Goal: Task Accomplishment & Management: Manage account settings

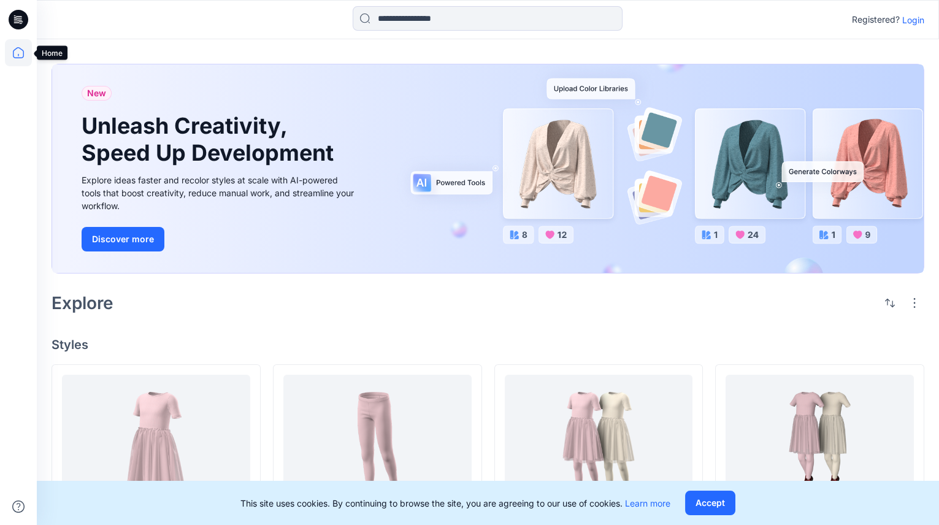
click at [13, 44] on icon at bounding box center [18, 52] width 27 height 27
click at [917, 21] on p "Login" at bounding box center [914, 19] width 22 height 13
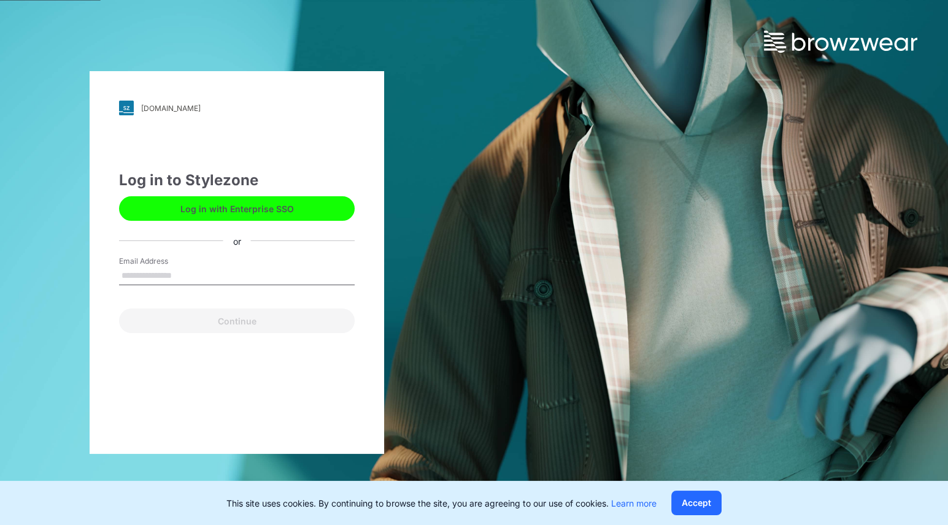
click at [210, 209] on button "Log in with Enterprise SSO" at bounding box center [237, 208] width 236 height 25
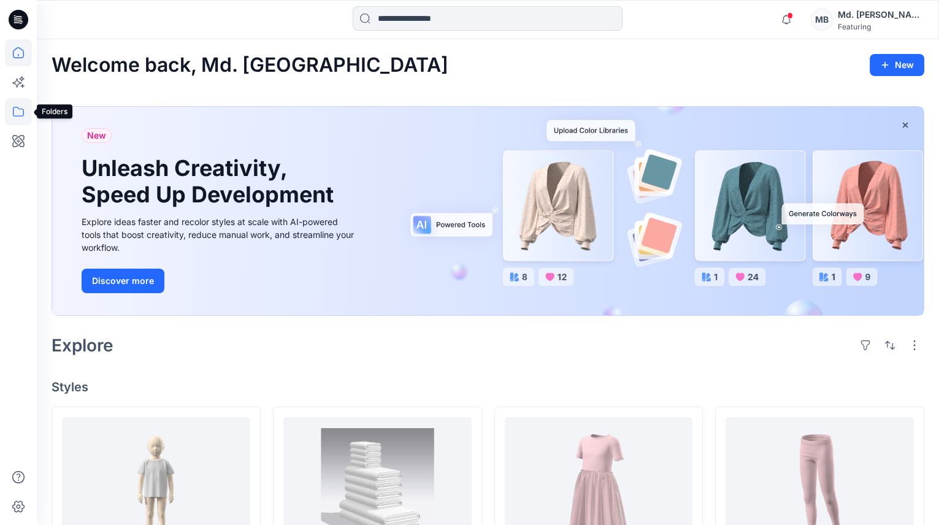
click at [20, 109] on icon at bounding box center [18, 111] width 27 height 27
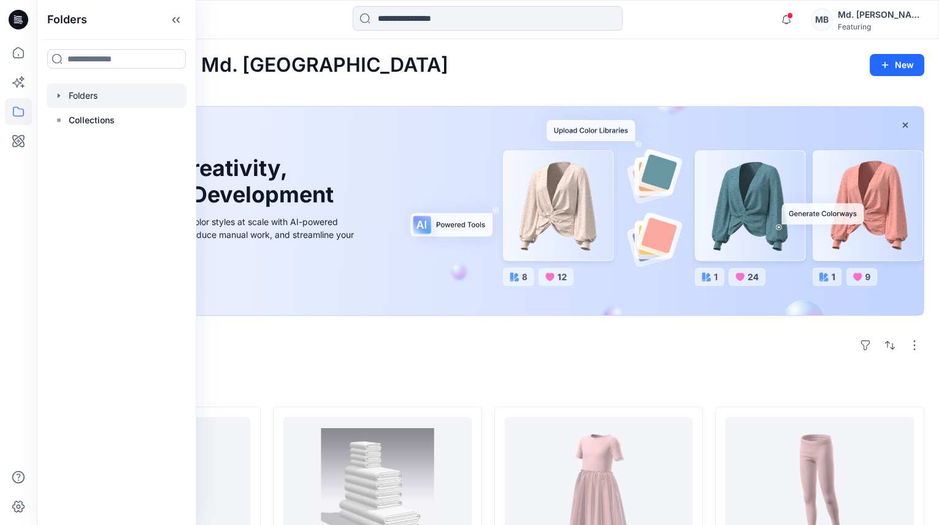
click at [59, 96] on icon "button" at bounding box center [59, 95] width 2 height 4
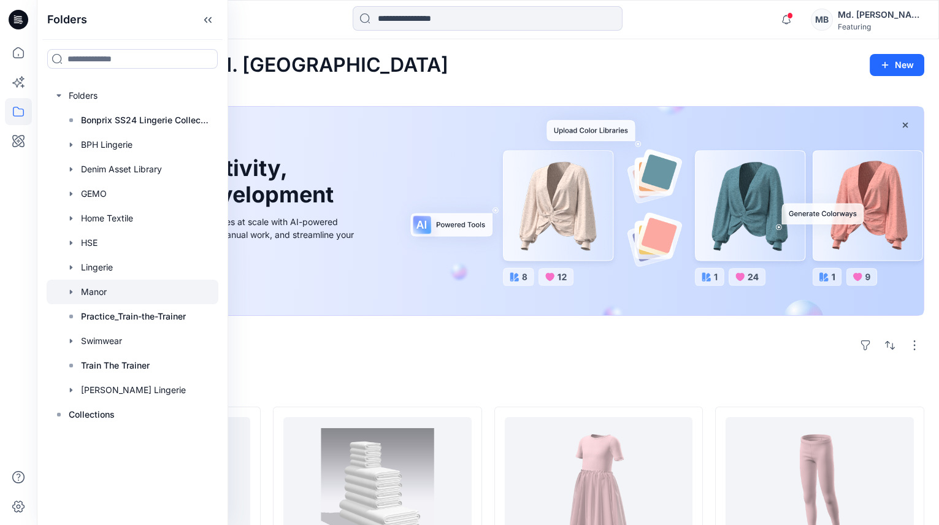
click at [107, 290] on div at bounding box center [133, 292] width 172 height 25
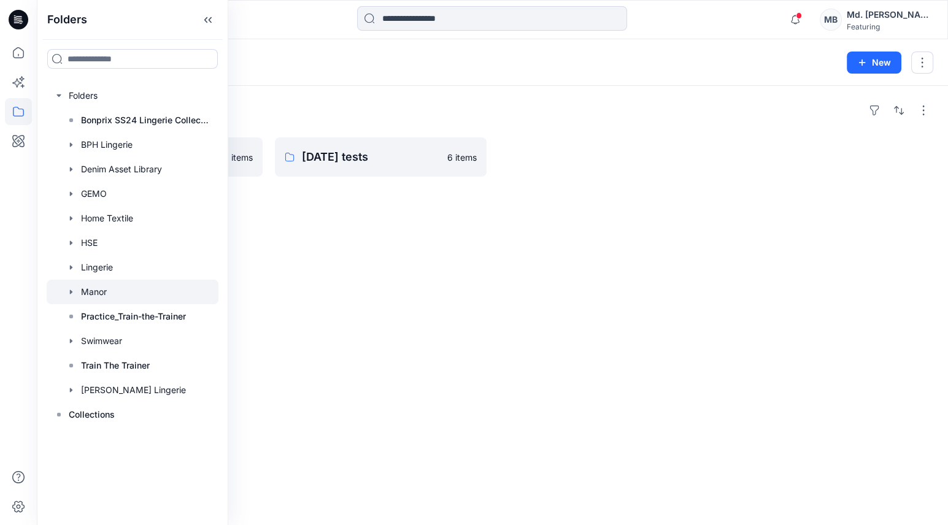
click at [404, 343] on div "Folders POC AW26 0 items May25 tests 6 items" at bounding box center [492, 305] width 911 height 439
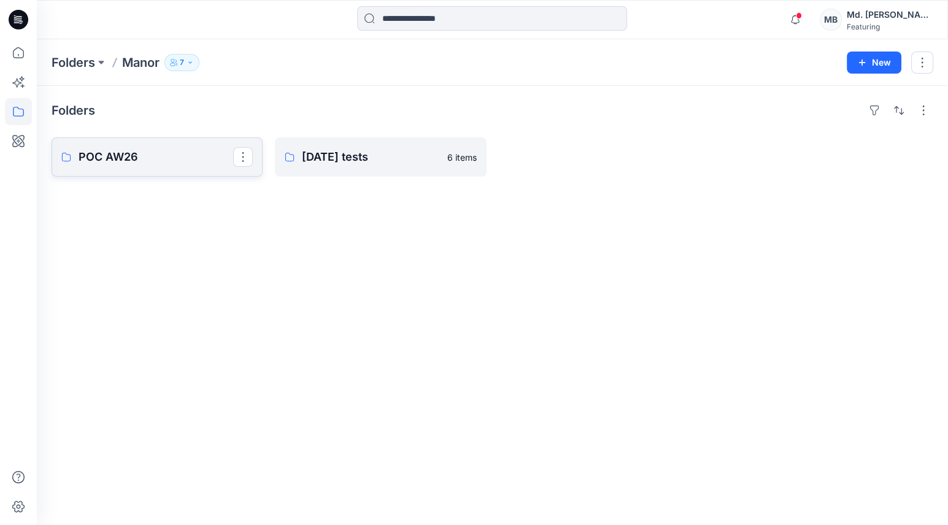
click at [174, 160] on p "POC AW26" at bounding box center [156, 156] width 155 height 17
click at [20, 109] on icon at bounding box center [18, 112] width 11 height 10
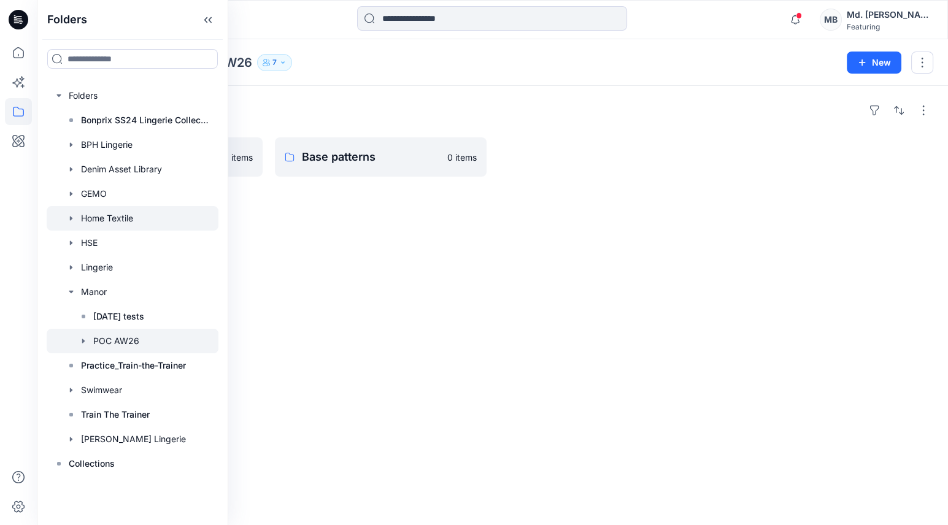
click at [126, 220] on div at bounding box center [133, 218] width 172 height 25
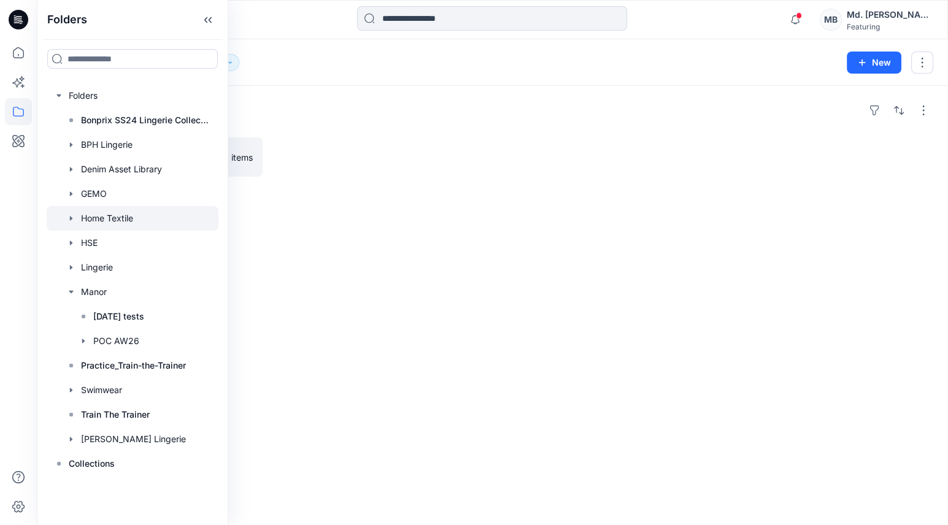
click at [334, 206] on div "Folders Towels 0 items" at bounding box center [492, 305] width 911 height 439
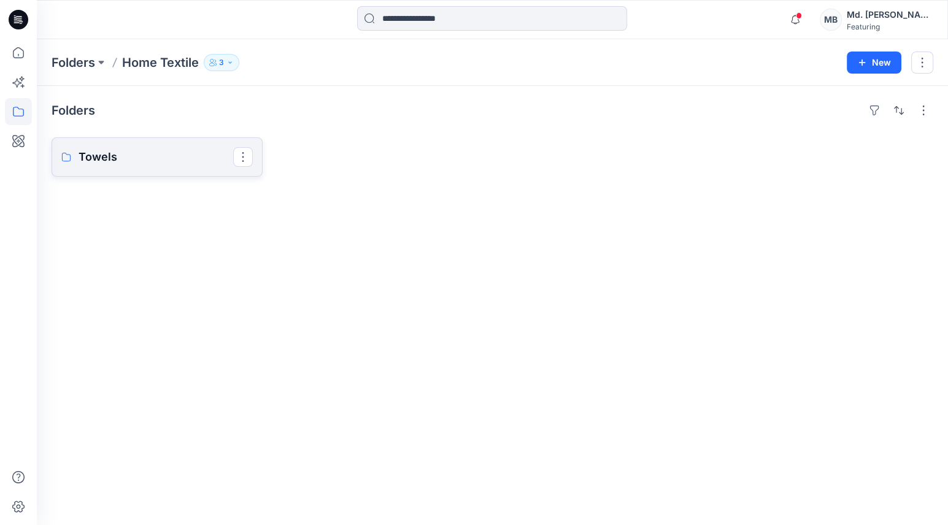
click at [152, 163] on p "Towels" at bounding box center [156, 156] width 155 height 17
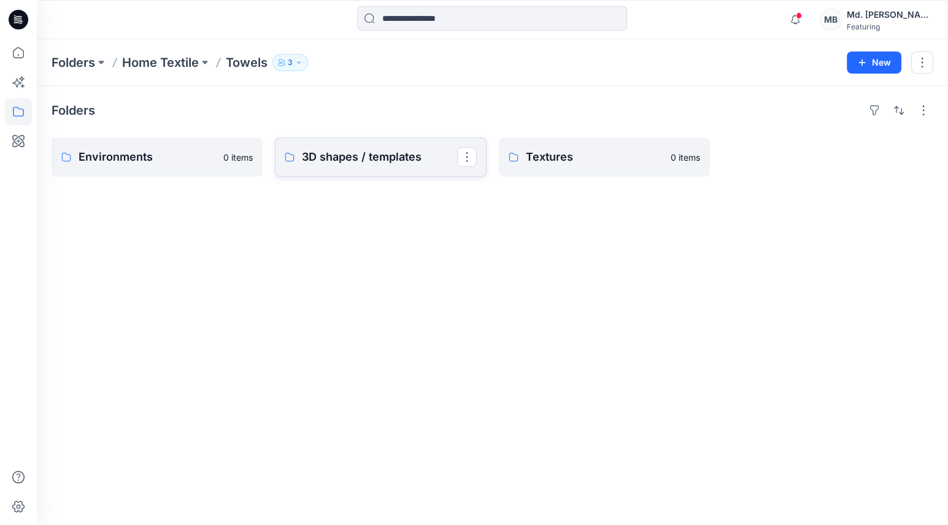
click at [374, 153] on p "3D shapes / templates" at bounding box center [379, 156] width 155 height 17
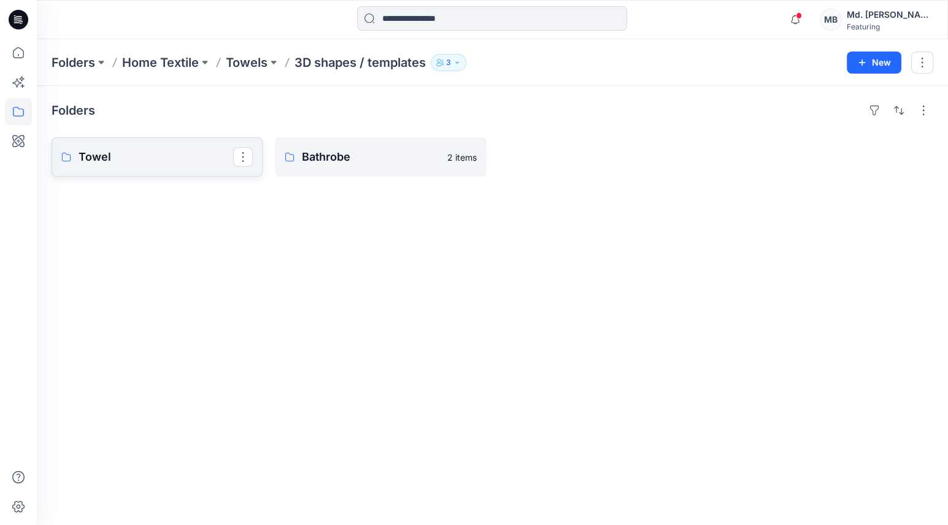
click at [147, 166] on link "Towel" at bounding box center [157, 156] width 211 height 39
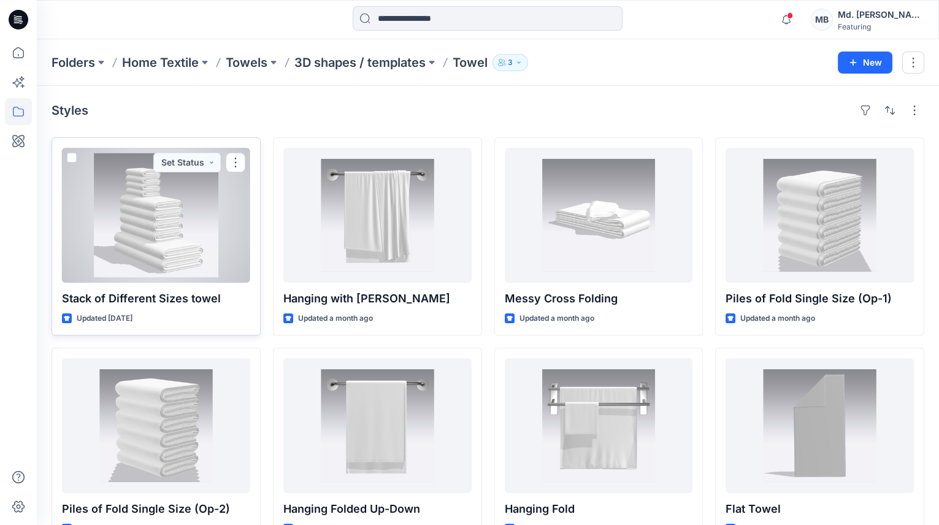
click at [197, 233] on div at bounding box center [156, 215] width 188 height 135
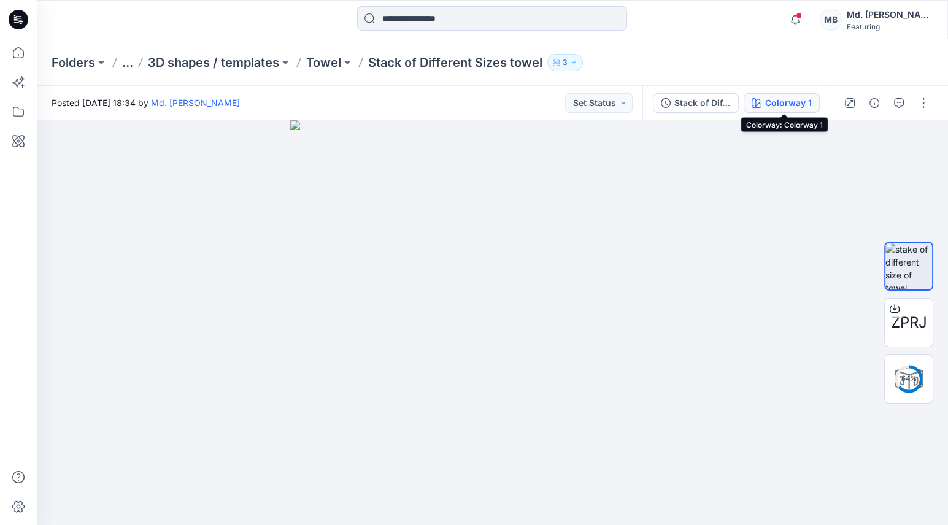
click at [776, 105] on div "Colorway 1" at bounding box center [788, 102] width 47 height 13
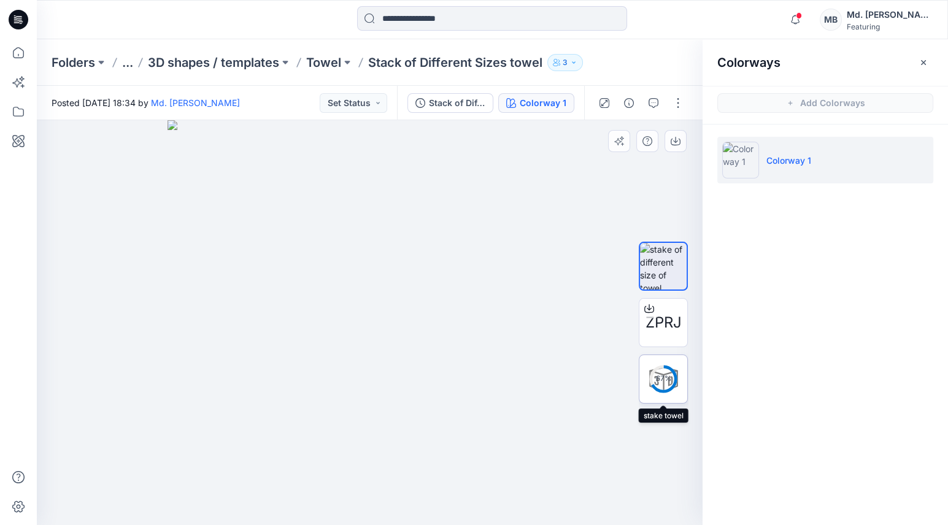
click at [668, 385] on circle at bounding box center [663, 379] width 25 height 25
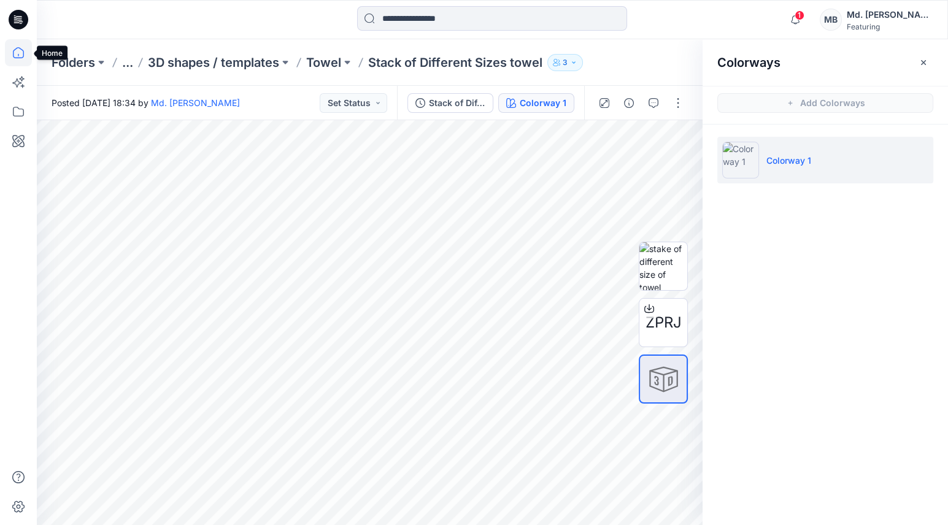
click at [15, 50] on icon at bounding box center [18, 52] width 27 height 27
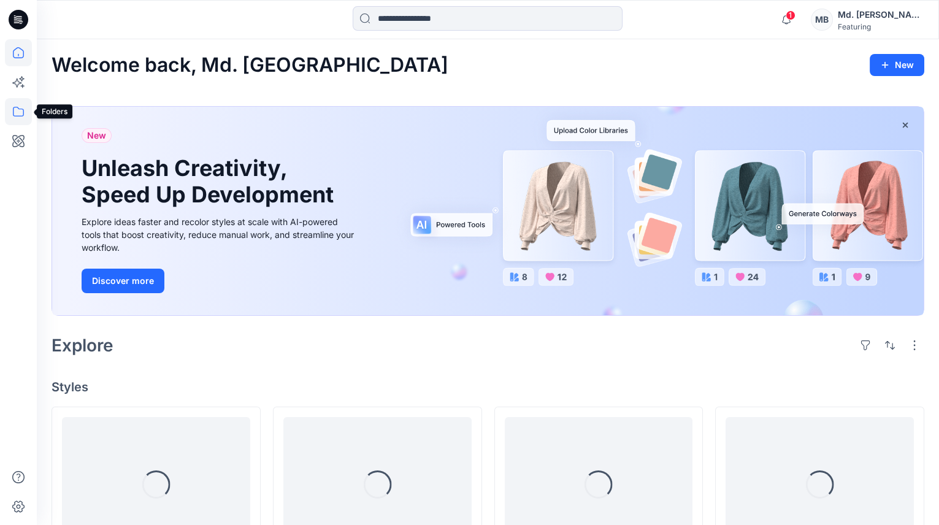
click at [21, 109] on icon at bounding box center [18, 112] width 11 height 10
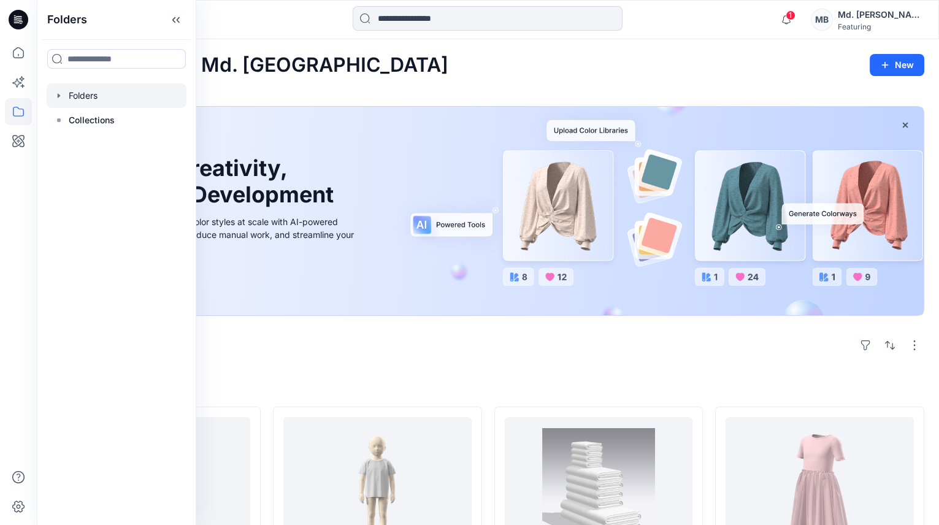
click at [62, 97] on icon "button" at bounding box center [59, 96] width 10 height 10
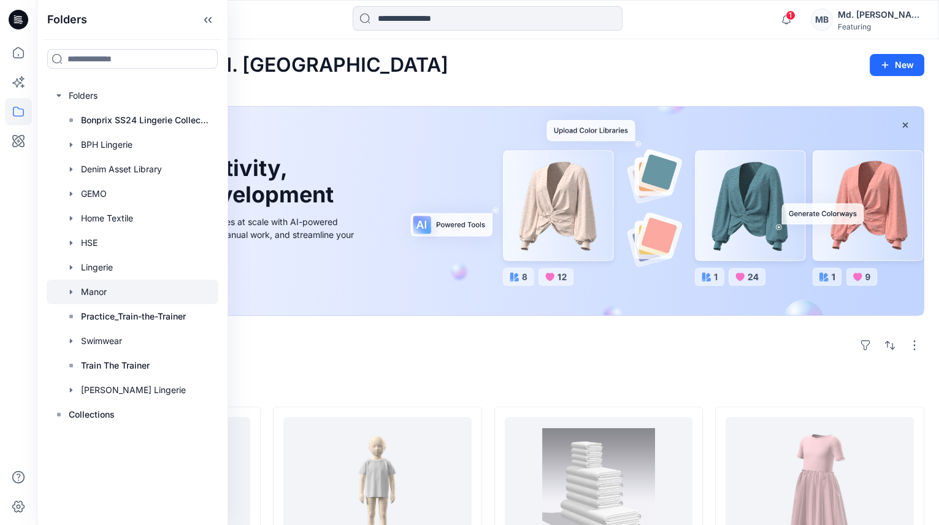
click at [98, 300] on div at bounding box center [133, 292] width 172 height 25
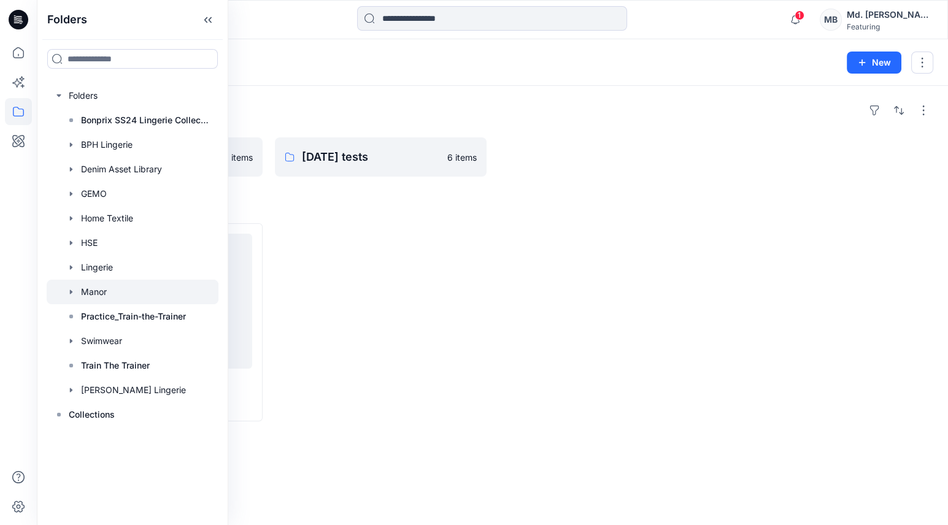
click at [431, 407] on div at bounding box center [380, 322] width 211 height 198
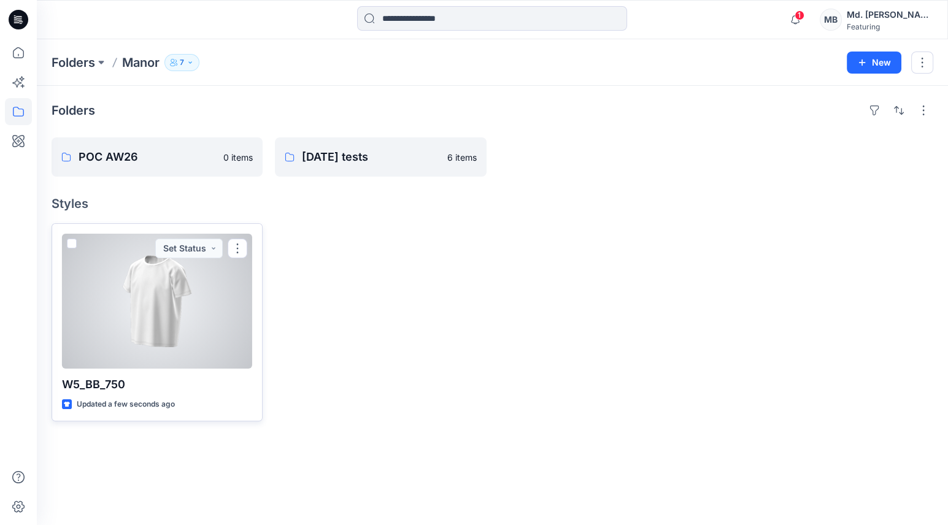
click at [141, 292] on div at bounding box center [157, 301] width 190 height 135
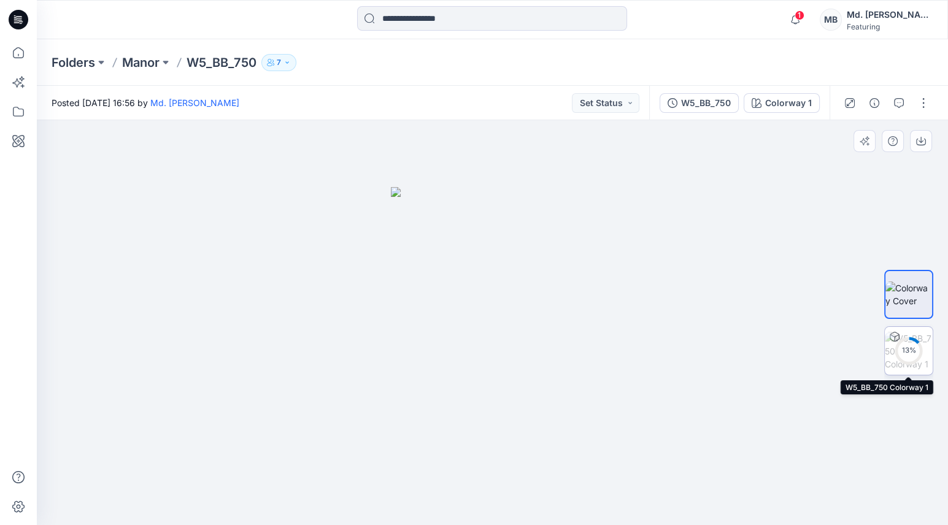
click at [912, 351] on div "13 %" at bounding box center [908, 350] width 29 height 10
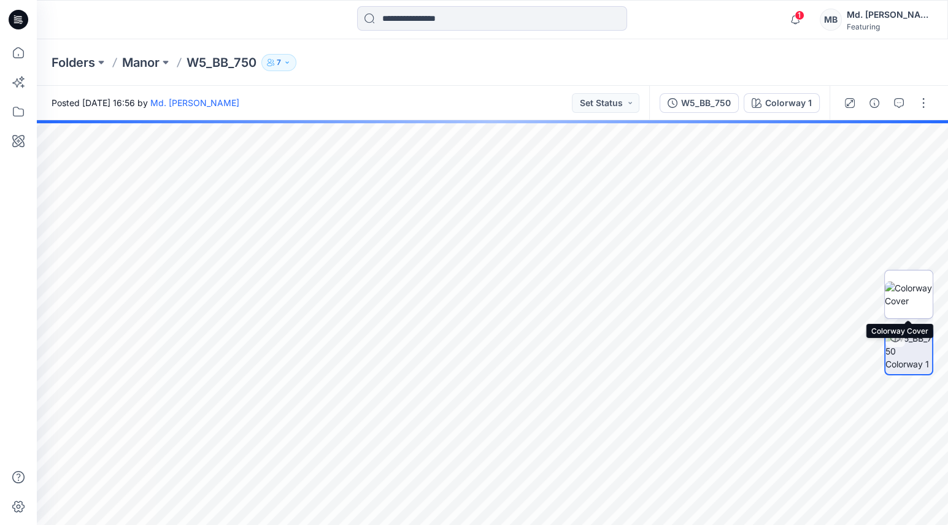
click at [911, 302] on img at bounding box center [909, 295] width 48 height 26
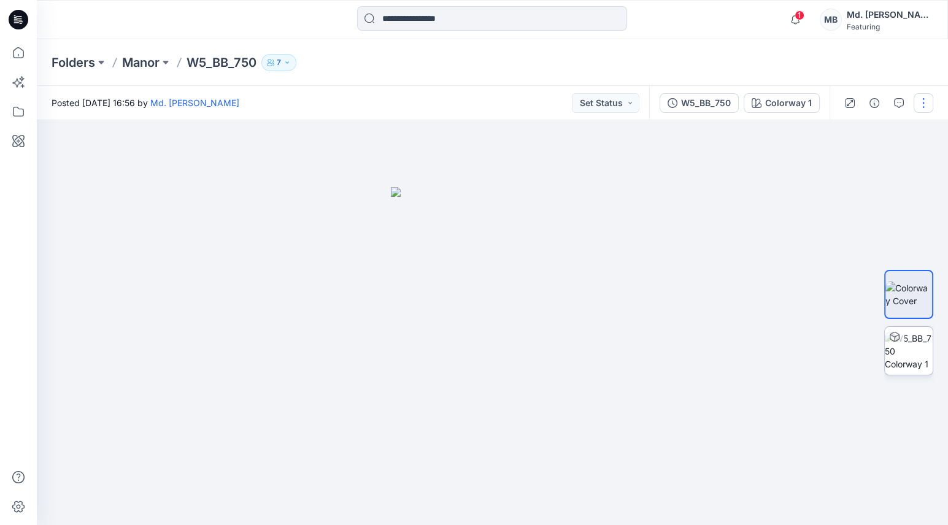
click at [921, 99] on button "button" at bounding box center [924, 103] width 20 height 20
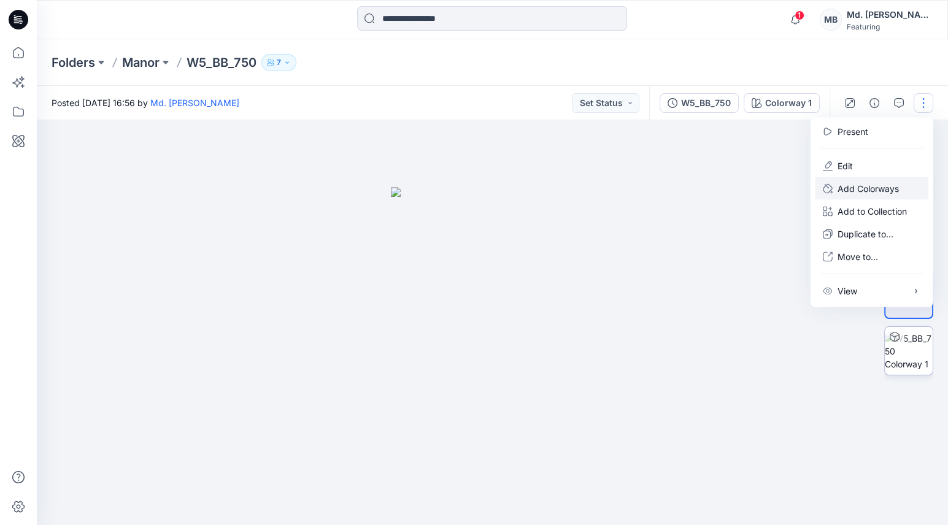
click at [858, 182] on p "Add Colorways" at bounding box center [868, 188] width 61 height 13
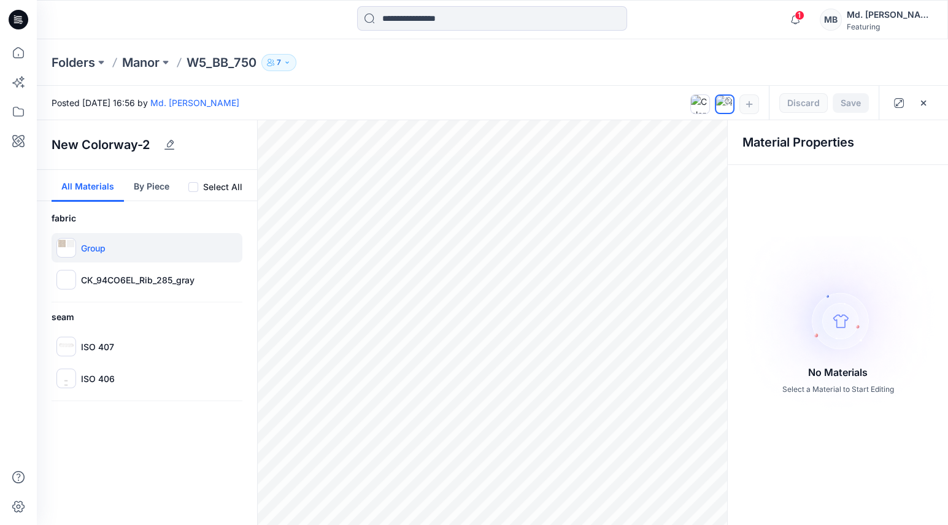
click at [135, 239] on div "Group" at bounding box center [147, 247] width 191 height 29
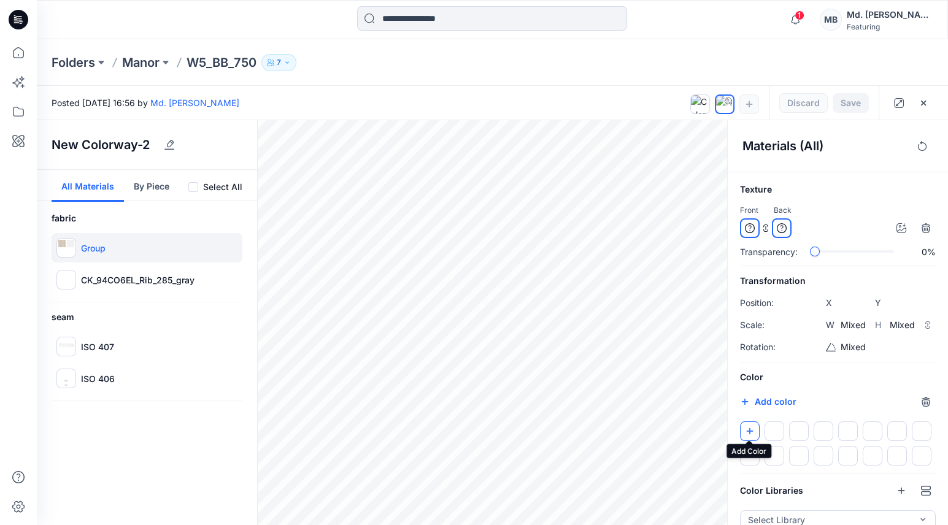
click at [753, 431] on icon "button" at bounding box center [750, 431] width 10 height 10
click at [772, 400] on button "Add color" at bounding box center [768, 402] width 56 height 15
type input "*******"
click at [785, 228] on icon at bounding box center [782, 228] width 10 height 10
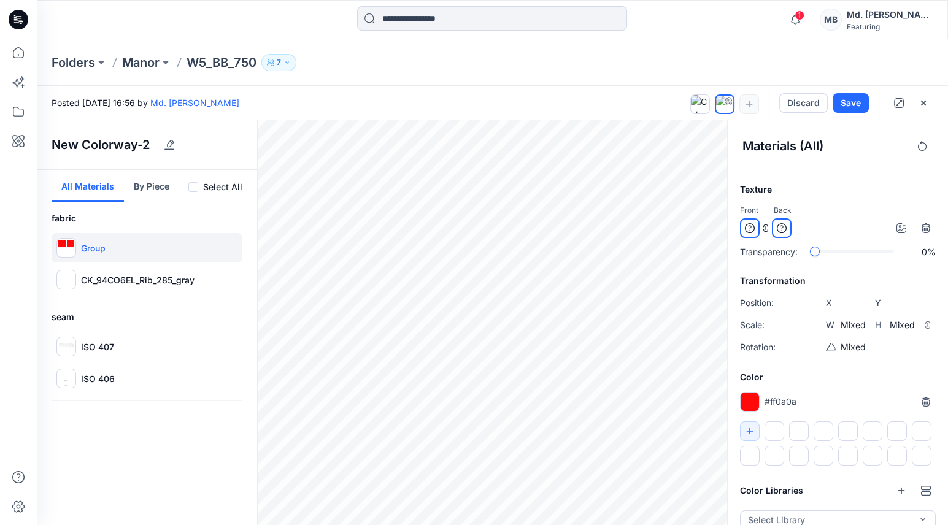
click at [752, 226] on icon at bounding box center [750, 228] width 10 height 10
click at [155, 280] on p "CK_94CO6EL_Rib_285_gray" at bounding box center [138, 280] width 114 height 13
type input "****"
type input "*****"
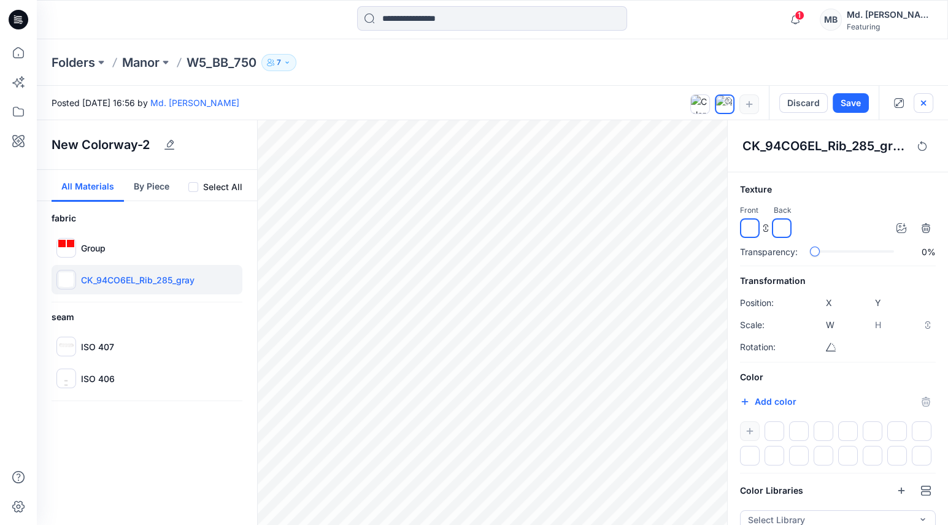
click at [925, 104] on icon "button" at bounding box center [923, 102] width 5 height 5
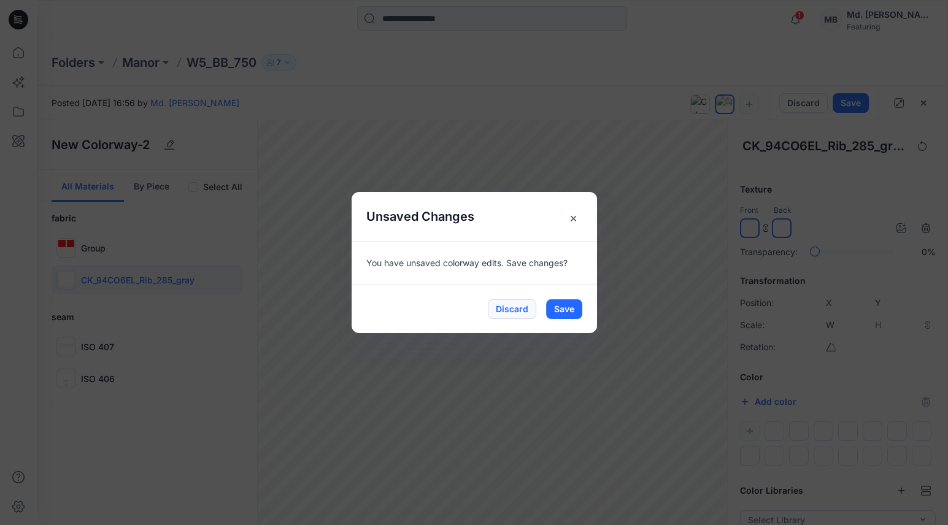
click at [506, 306] on button "Discard" at bounding box center [512, 309] width 48 height 20
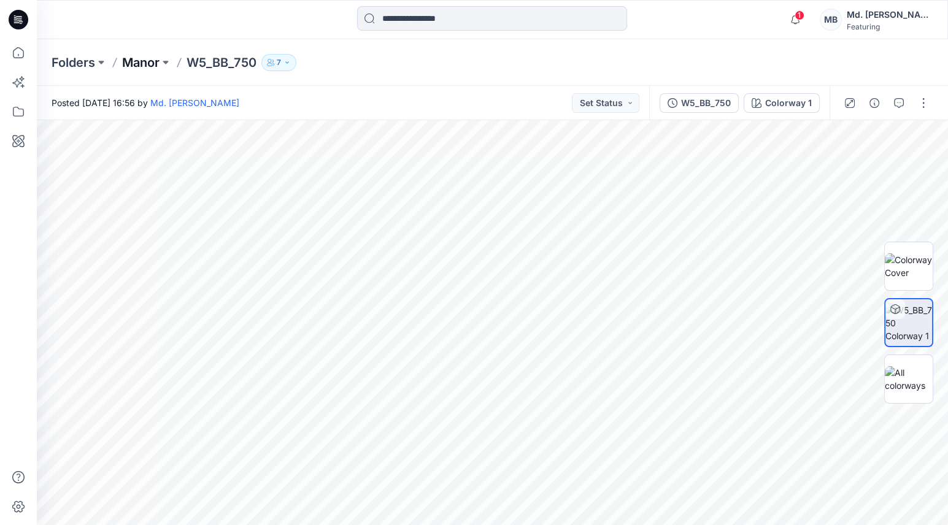
click at [148, 65] on p "Manor" at bounding box center [140, 62] width 37 height 17
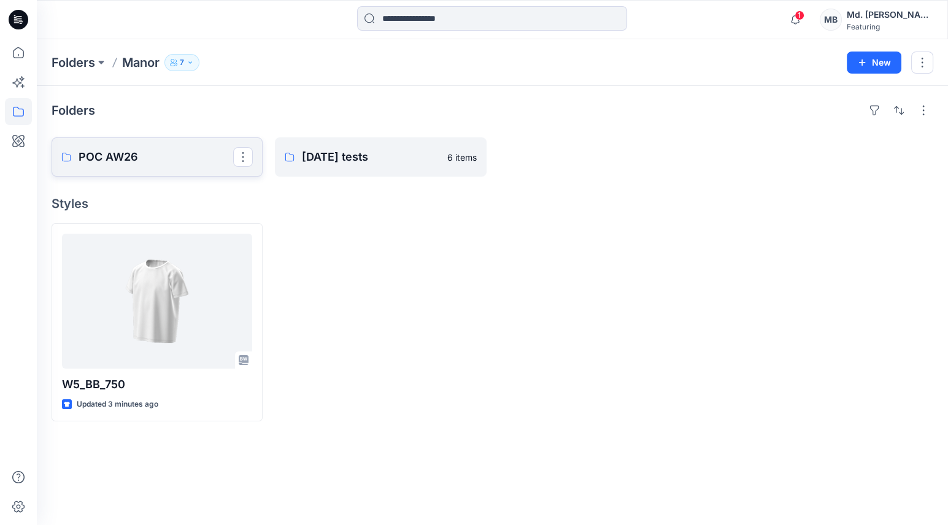
click at [153, 153] on p "POC AW26" at bounding box center [156, 156] width 155 height 17
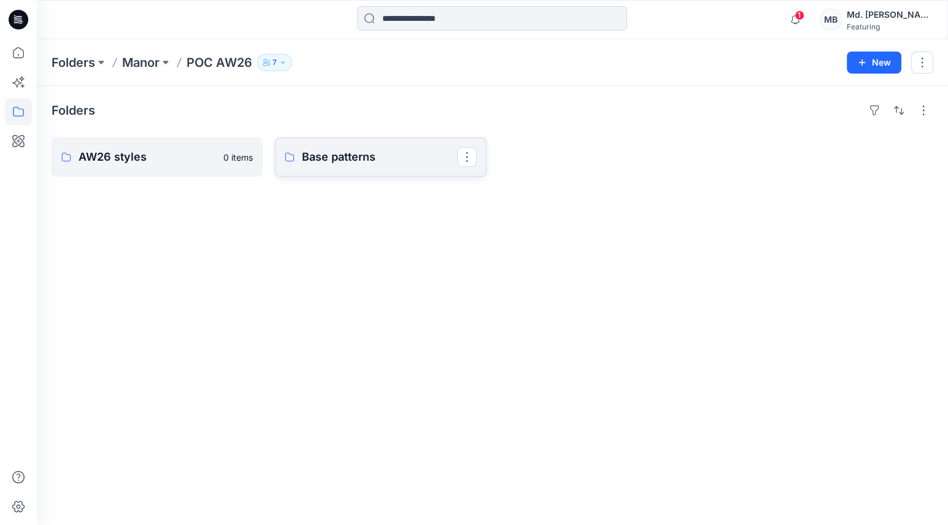
click at [341, 153] on p "Base patterns" at bounding box center [379, 156] width 155 height 17
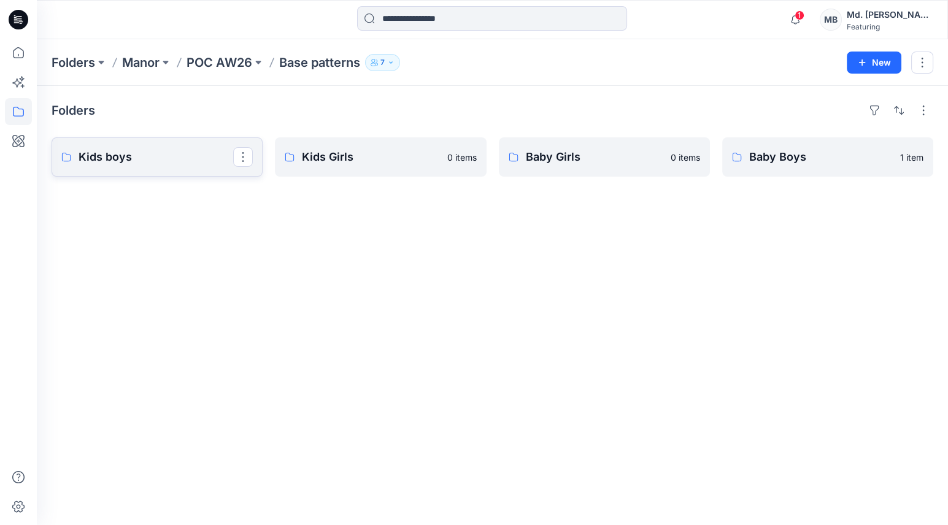
click at [182, 161] on p "Kids boys" at bounding box center [156, 156] width 155 height 17
click at [378, 159] on p "Kids Girls" at bounding box center [379, 156] width 155 height 17
click at [600, 159] on p "Baby Girls" at bounding box center [603, 156] width 155 height 17
click at [798, 150] on p "Baby Boys" at bounding box center [826, 156] width 155 height 17
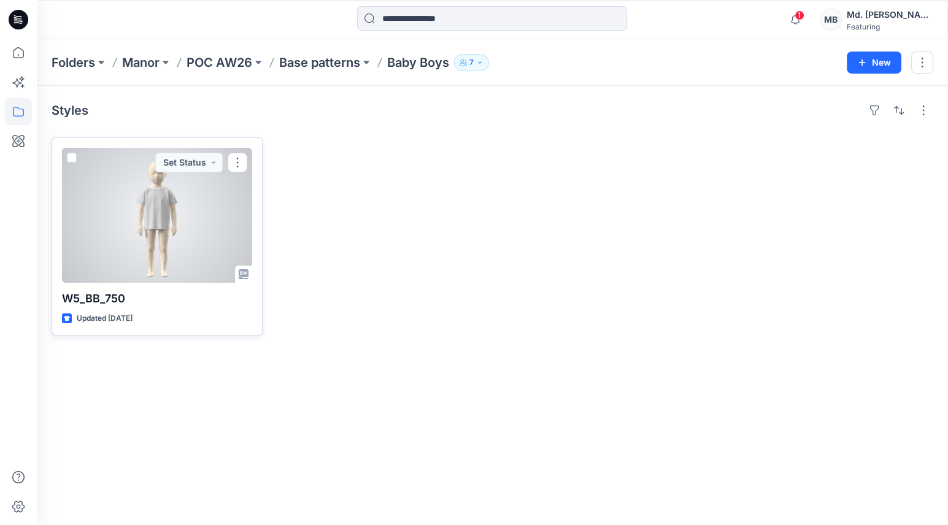
click at [188, 234] on div at bounding box center [157, 215] width 190 height 135
click at [197, 247] on div at bounding box center [157, 215] width 190 height 135
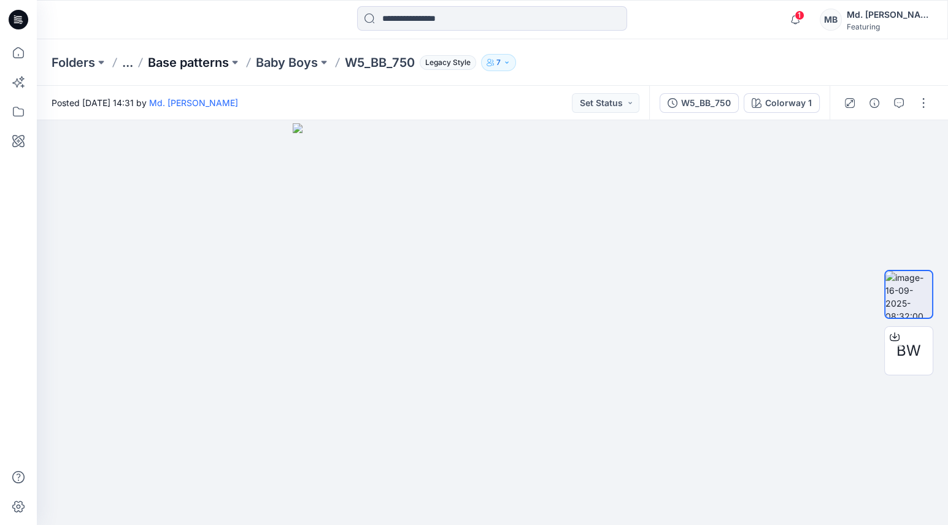
click at [217, 60] on p "Base patterns" at bounding box center [188, 62] width 81 height 17
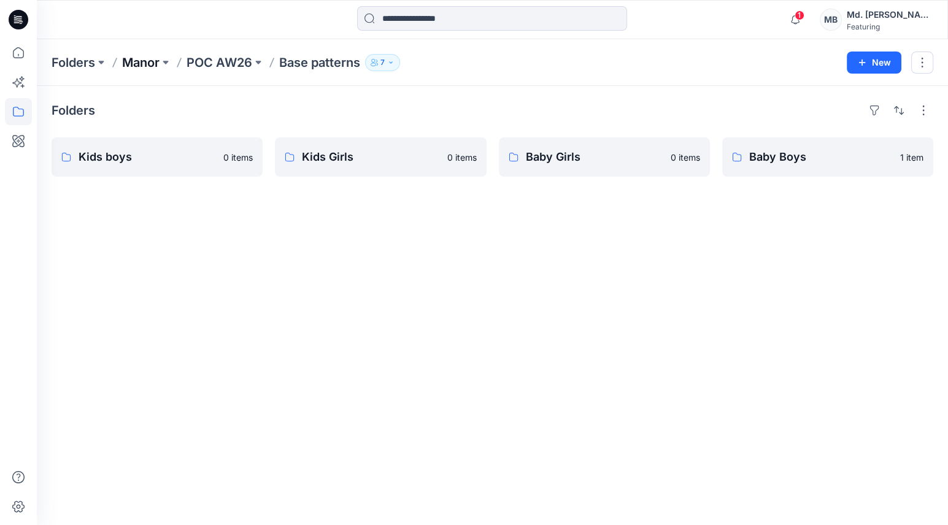
click at [144, 61] on p "Manor" at bounding box center [140, 62] width 37 height 17
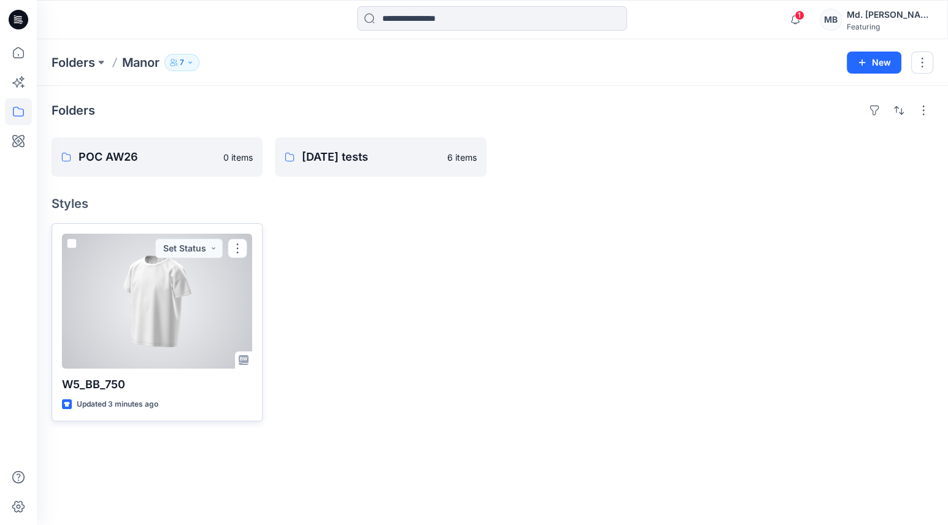
click at [193, 319] on div at bounding box center [157, 301] width 190 height 135
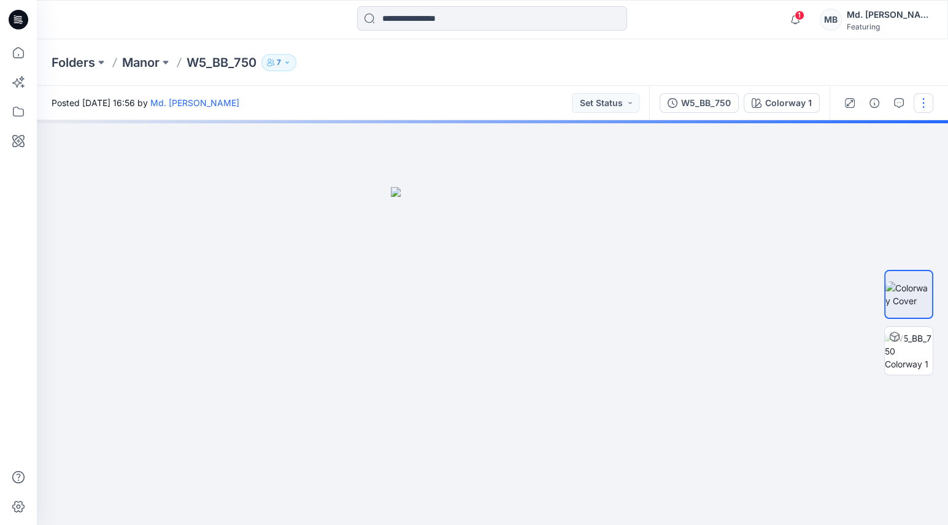
click at [921, 101] on button "button" at bounding box center [924, 103] width 20 height 20
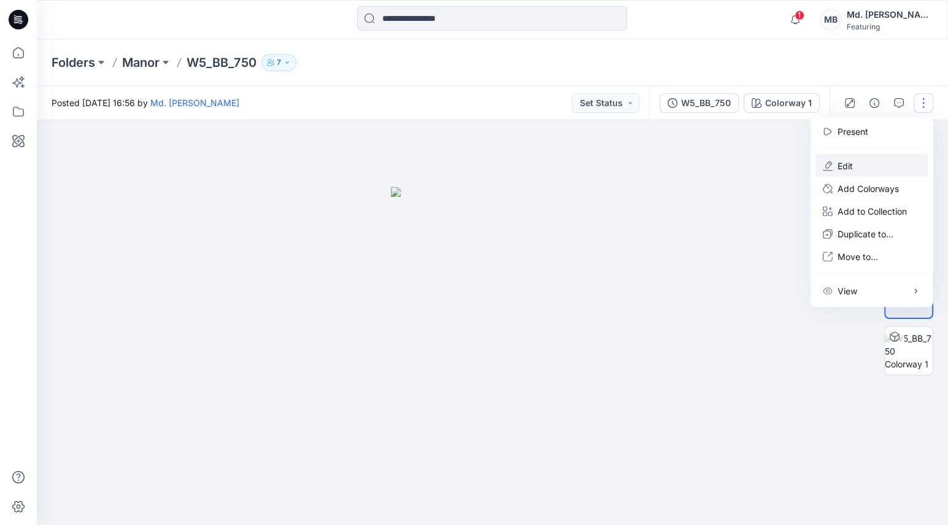
click at [861, 160] on button "Edit" at bounding box center [871, 166] width 113 height 23
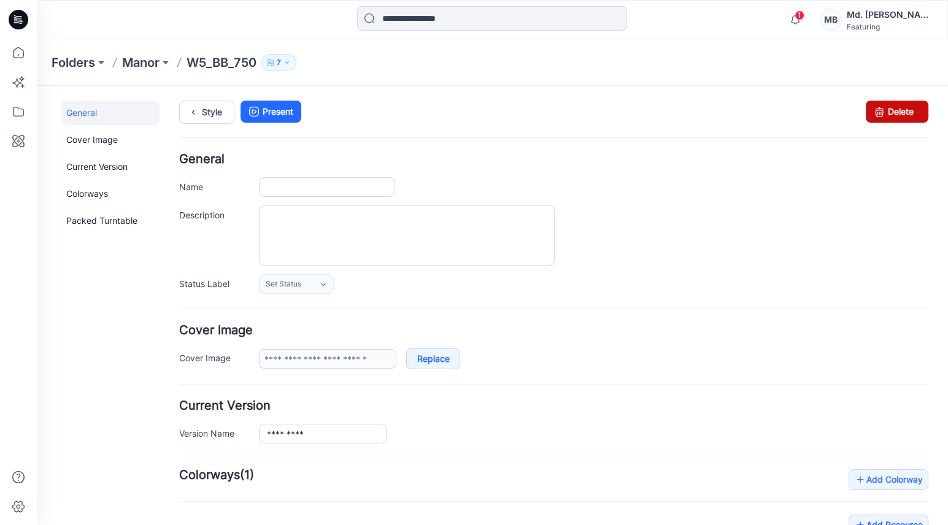
type input "*********"
type input "**********"
click at [906, 109] on link "Delete" at bounding box center [897, 112] width 63 height 22
